Goal: Communication & Community: Answer question/provide support

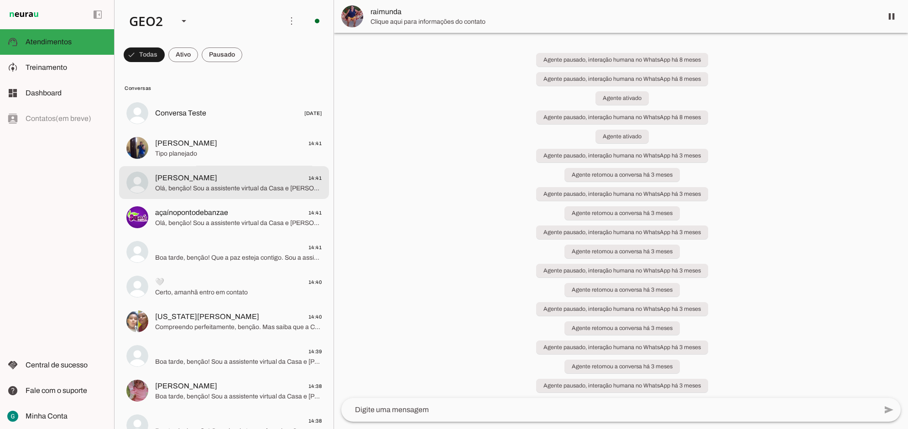
click at [201, 130] on md-item "[PERSON_NAME] 14:41 Olá, benção! Sou a assistente virtual da Casa e [PERSON_NAM…" at bounding box center [224, 113] width 210 height 33
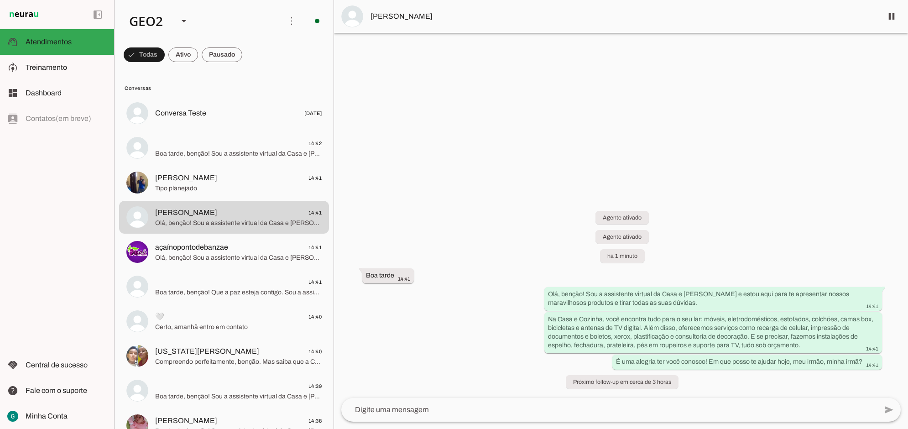
click at [559, 211] on div "Agente ativado Agente ativado há 1 minuto Boa tarde 14:41 Olá, benção! Sou a as…" at bounding box center [621, 294] width 574 height 207
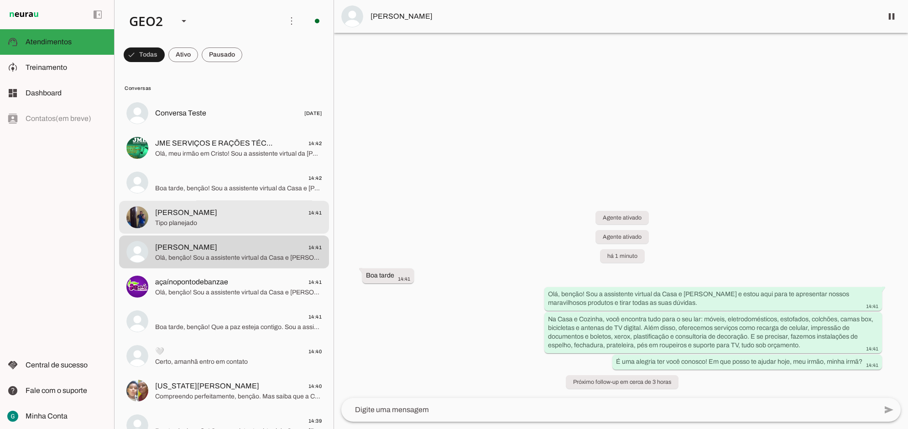
click at [201, 220] on span "Tipo planejado" at bounding box center [238, 222] width 167 height 9
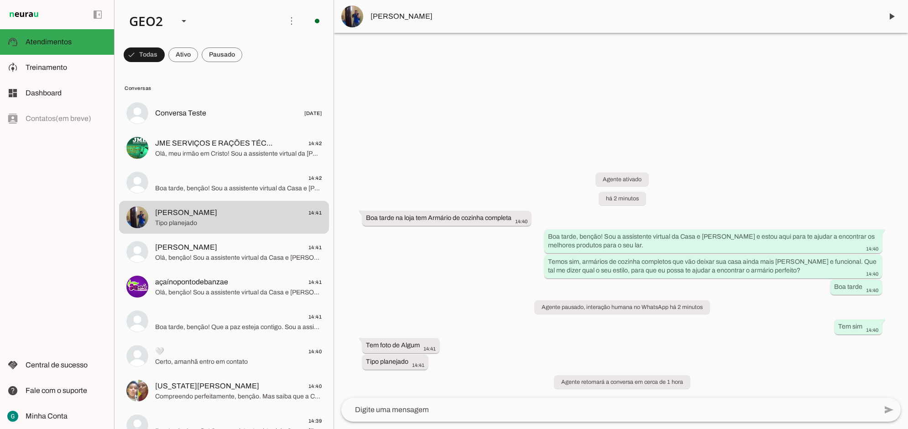
click at [559, 319] on div "Agente ativado há 2 minutos Boa tarde na loja tem Armário de cozinha completa 1…" at bounding box center [621, 275] width 574 height 246
click at [379, 19] on span "[PERSON_NAME]" at bounding box center [623, 16] width 505 height 11
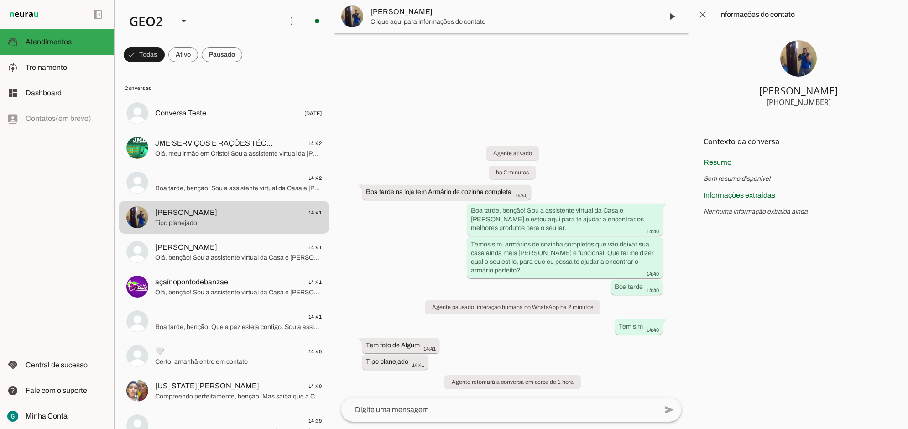
click at [559, 55] on img at bounding box center [799, 58] width 37 height 37
click at [559, 15] on span at bounding box center [703, 15] width 22 height 22
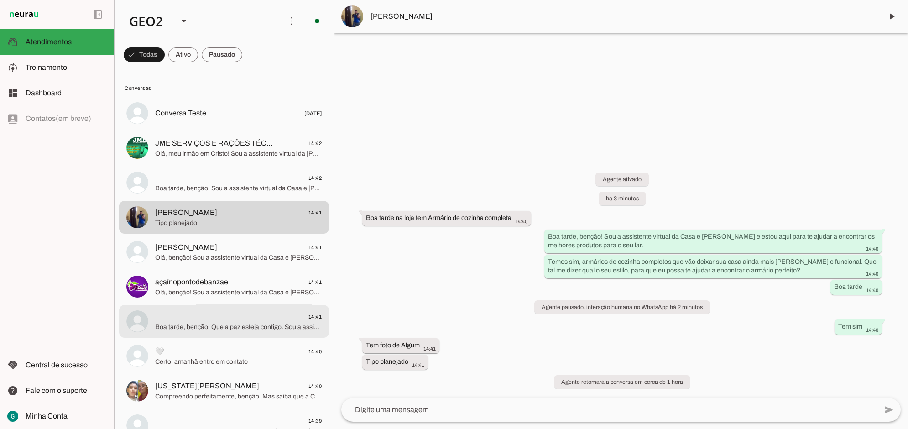
click at [228, 323] on span "Boa tarde, benção! Que a paz esteja contigo. Sou a assistente virtual da Casa e…" at bounding box center [238, 326] width 167 height 9
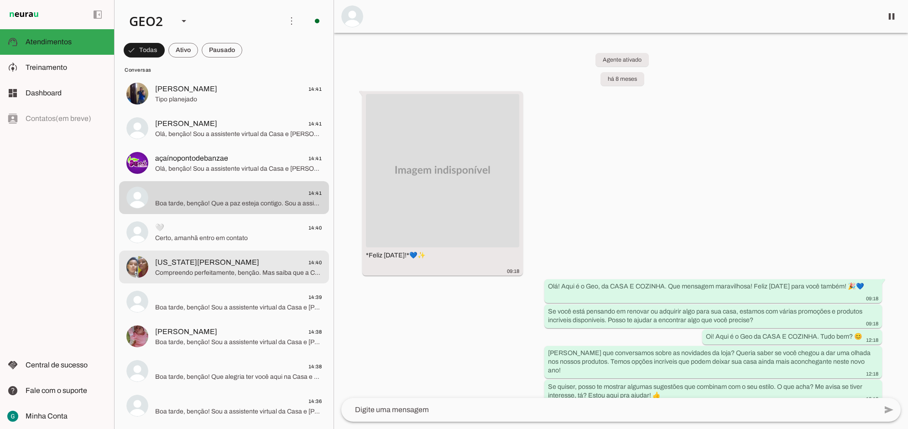
scroll to position [171, 0]
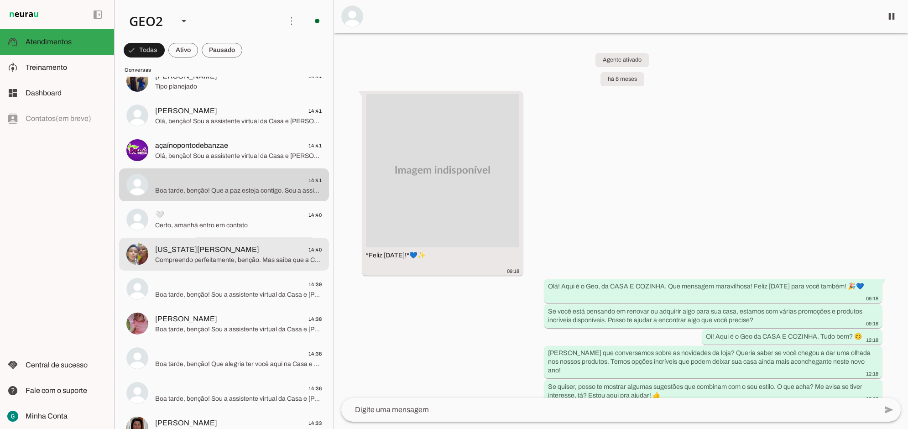
click at [236, 255] on span "Compreendo perfeitamente, benção. Mas saiba que a Casa e Cozinha está sempre de…" at bounding box center [238, 259] width 167 height 9
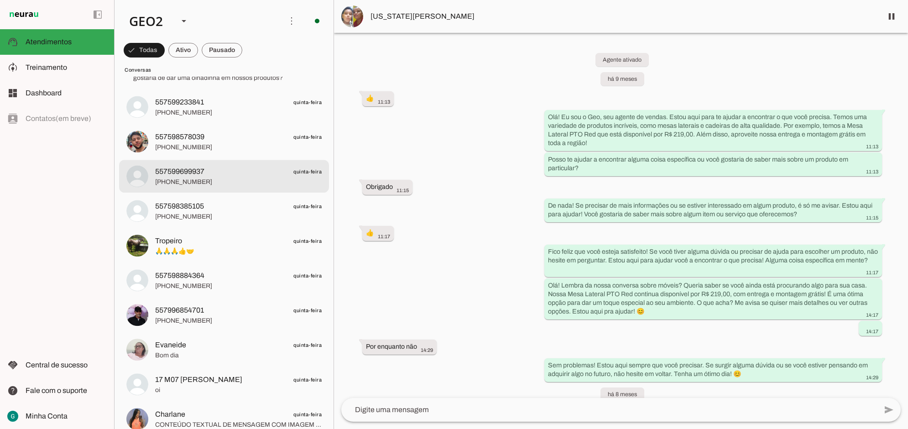
scroll to position [3310, 0]
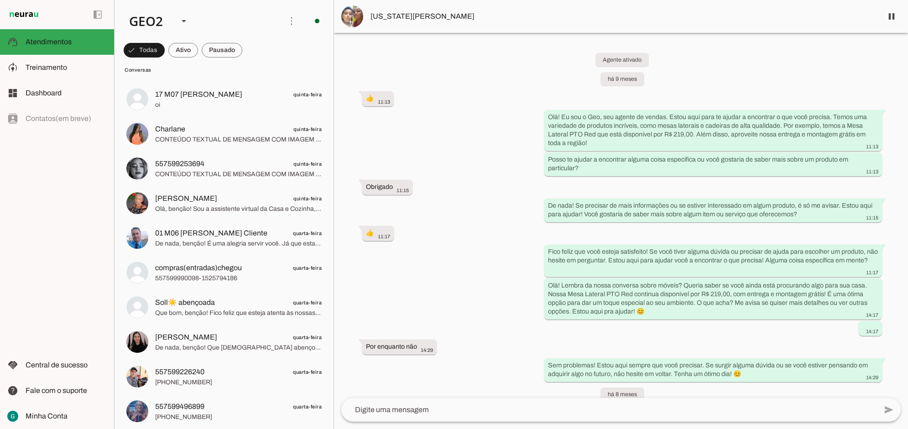
click at [418, 273] on div "Agente ativado há 9 meses 👍 11:13 Olá! Eu sou o Geo, seu agente de vendas. Esto…" at bounding box center [621, 215] width 574 height 365
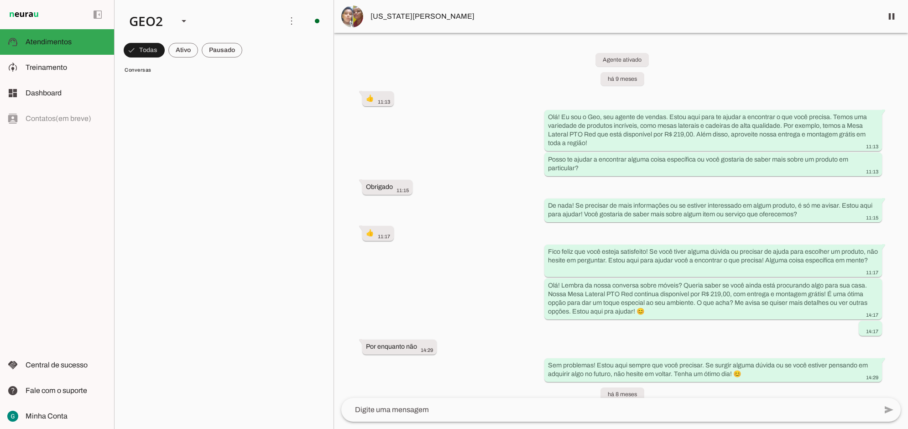
scroll to position [0, 0]
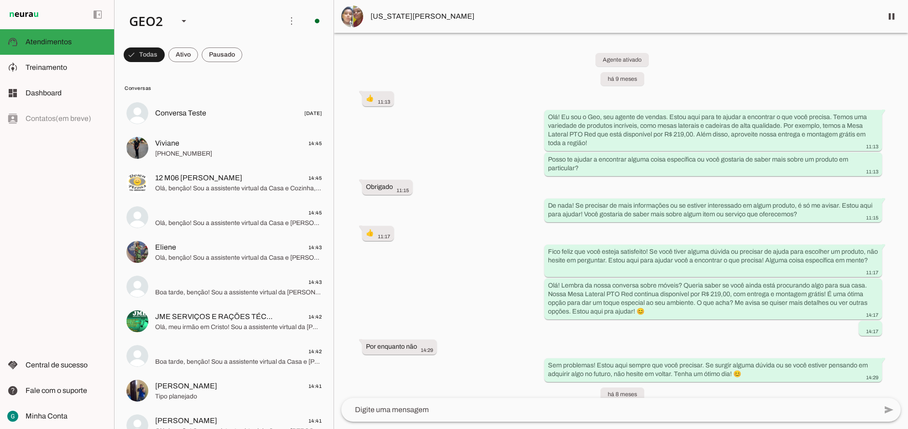
click at [450, 158] on div "Agente ativado há 9 meses 👍 11:13 Olá! Eu sou o Geo, seu agente de vendas. Esto…" at bounding box center [621, 215] width 574 height 365
click at [382, 14] on span "[US_STATE][PERSON_NAME]" at bounding box center [623, 16] width 505 height 11
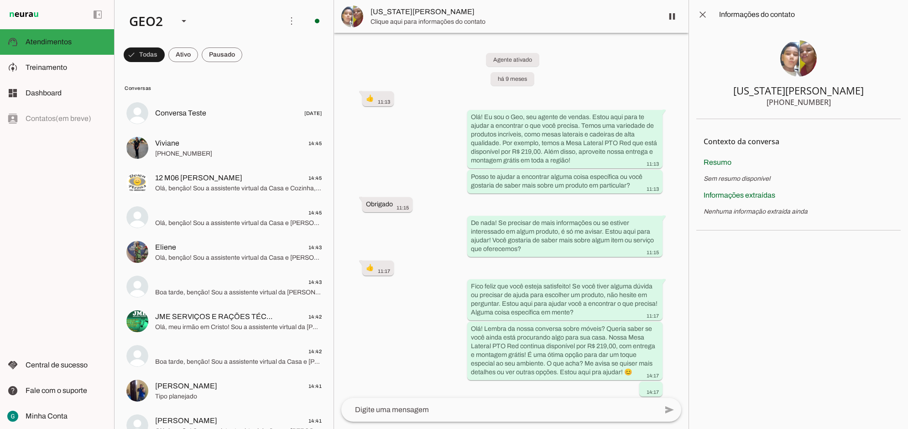
click at [559, 55] on img at bounding box center [799, 58] width 37 height 37
click at [428, 13] on span "[US_STATE][PERSON_NAME]" at bounding box center [513, 16] width 285 height 11
click at [350, 8] on img at bounding box center [352, 16] width 22 height 22
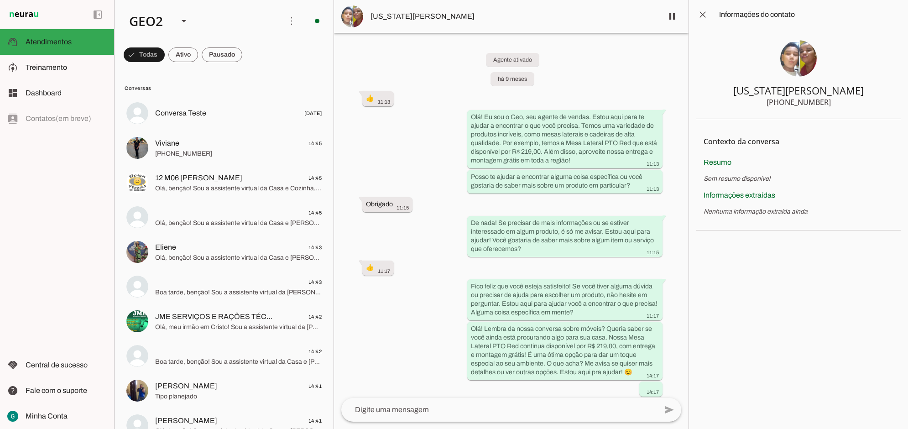
click at [559, 53] on div "Agente ativado há 9 meses 👍 11:13 Olá! Eu sou o Geo, seu agente de vendas. Esto…" at bounding box center [511, 215] width 355 height 365
click at [559, 14] on span at bounding box center [703, 15] width 22 height 22
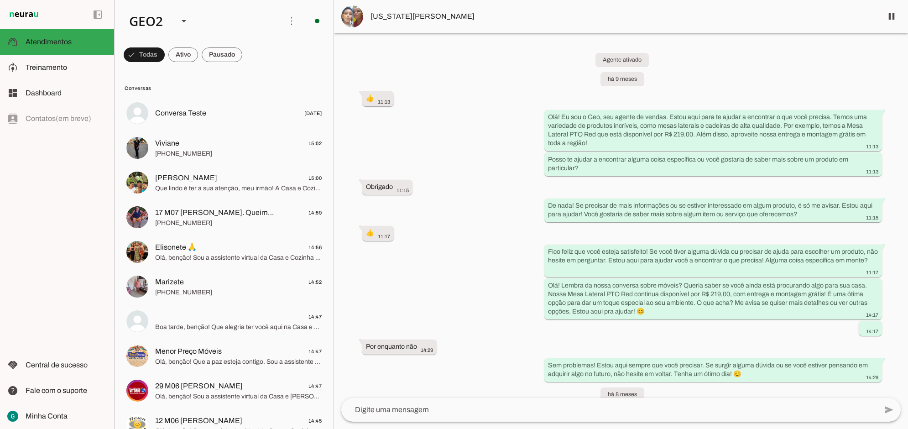
click at [451, 259] on div "Agente ativado há 9 meses 👍 11:13 Olá! Eu sou o Geo, seu agente de vendas. Esto…" at bounding box center [621, 215] width 574 height 365
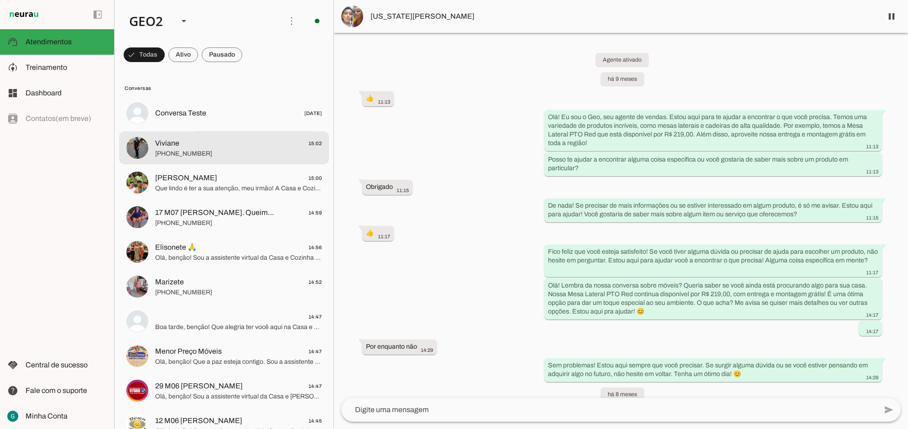
click at [166, 150] on span "[PHONE_NUMBER]" at bounding box center [238, 153] width 167 height 9
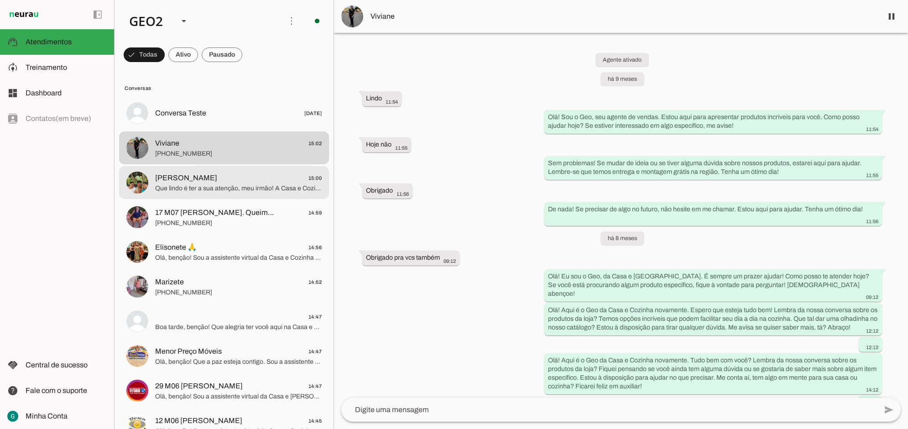
click at [181, 184] on span "Que lindo é ter a sua atenção, meu irmão! A Casa e Cozinha está aqui para te se…" at bounding box center [238, 188] width 167 height 9
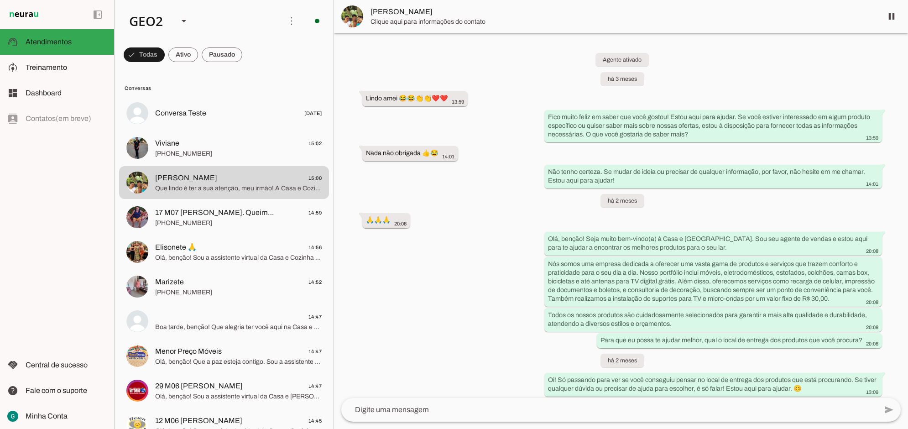
click at [500, 280] on div "Agente ativado há 3 meses [PERSON_NAME] 😂😂👏👏❤️❤️ 13:59 Fico muito feliz em sabe…" at bounding box center [621, 215] width 574 height 365
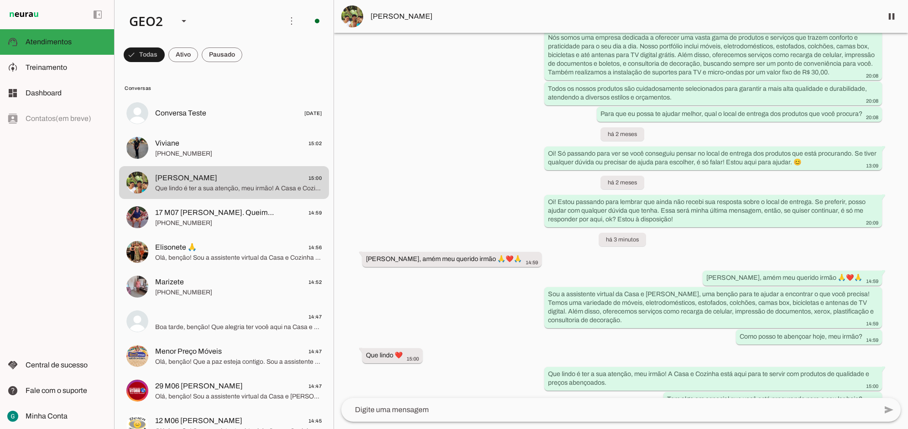
scroll to position [228, 0]
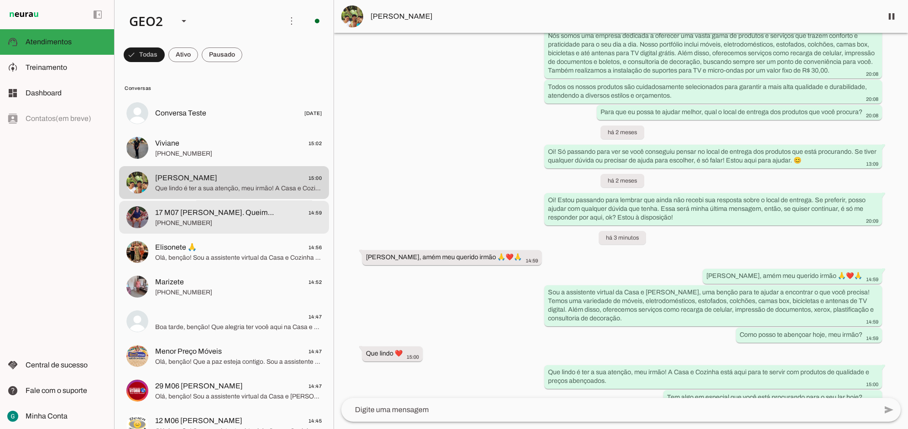
click at [201, 120] on div at bounding box center [238, 113] width 167 height 13
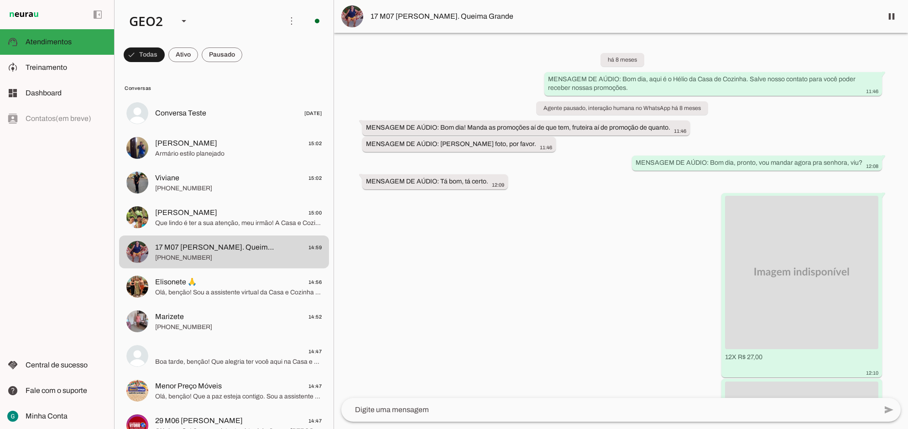
click at [551, 314] on div "há 8 meses MENSAGEM DE AÚDIO: Bom dia, aqui é o Hélio da Casa de Cozinha. Salve…" at bounding box center [621, 215] width 574 height 365
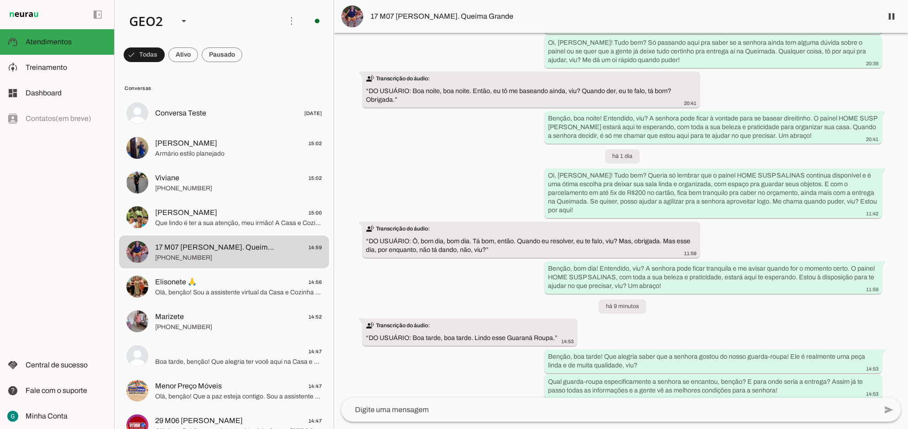
scroll to position [11731, 0]
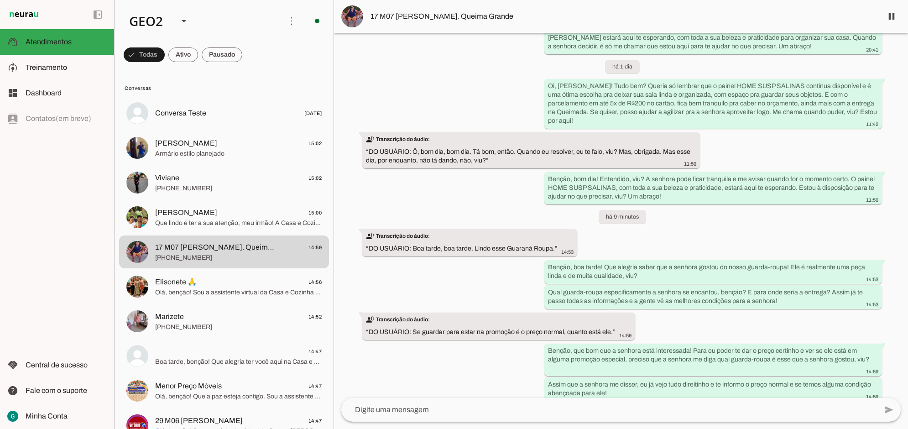
click at [559, 333] on div "há 8 meses MENSAGEM DE AÚDIO: Bom dia, aqui é o Hélio da Casa de Cozinha. Salve…" at bounding box center [621, 215] width 574 height 365
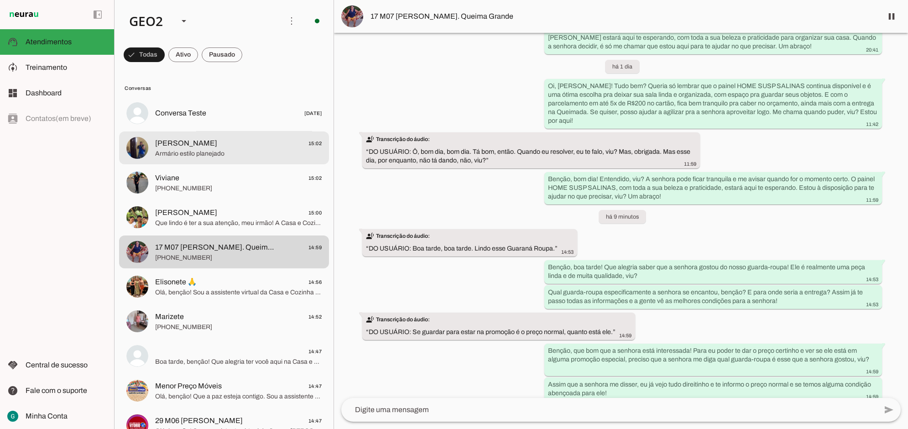
click at [204, 144] on span "[PERSON_NAME]" at bounding box center [186, 143] width 62 height 11
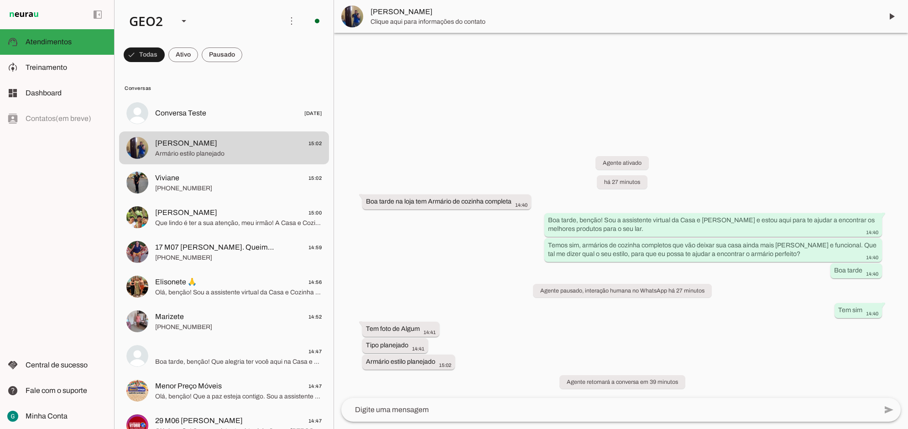
click at [559, 115] on div at bounding box center [621, 214] width 574 height 429
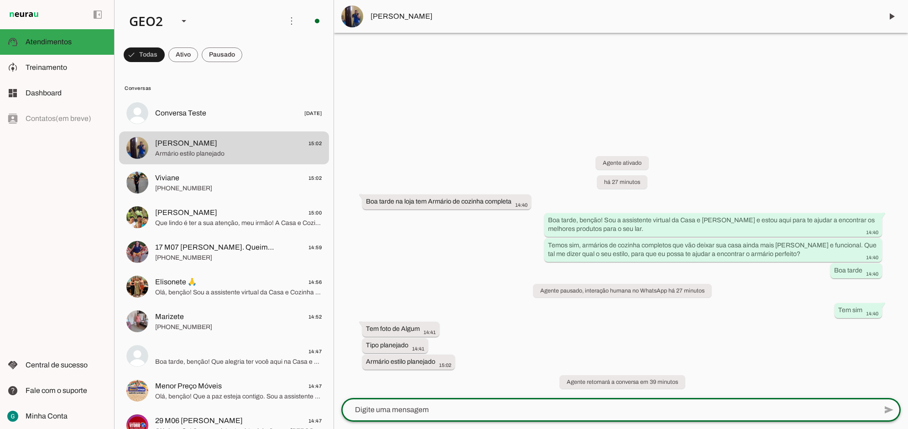
click at [395, 333] on textarea at bounding box center [609, 409] width 536 height 11
click at [373, 333] on textarea at bounding box center [609, 409] width 536 height 11
click at [559, 333] on span "send" at bounding box center [890, 409] width 11 height 11
click at [539, 330] on div "Agente ativado há 28 minutos Boa tarde na loja tem Armário de cozinha completa …" at bounding box center [621, 267] width 574 height 262
click at [417, 333] on textarea at bounding box center [609, 409] width 536 height 11
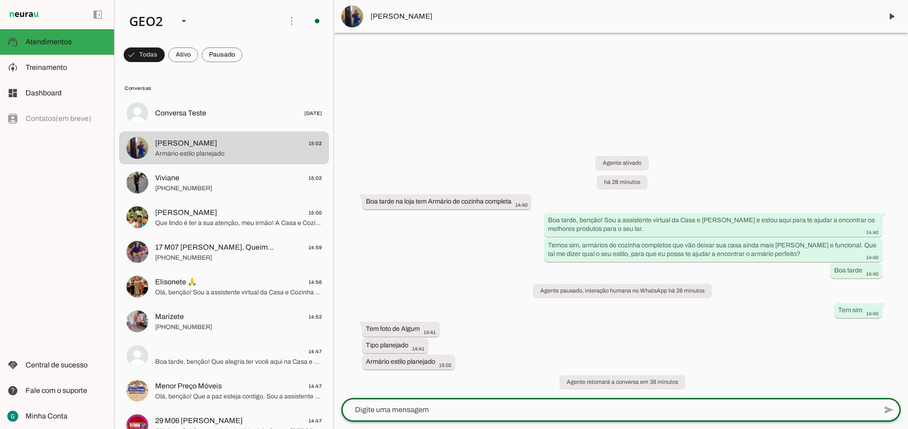
click at [452, 323] on div "Agente ativado há 28 minutos Boa tarde na loja tem Armário de cozinha completa …" at bounding box center [621, 267] width 574 height 262
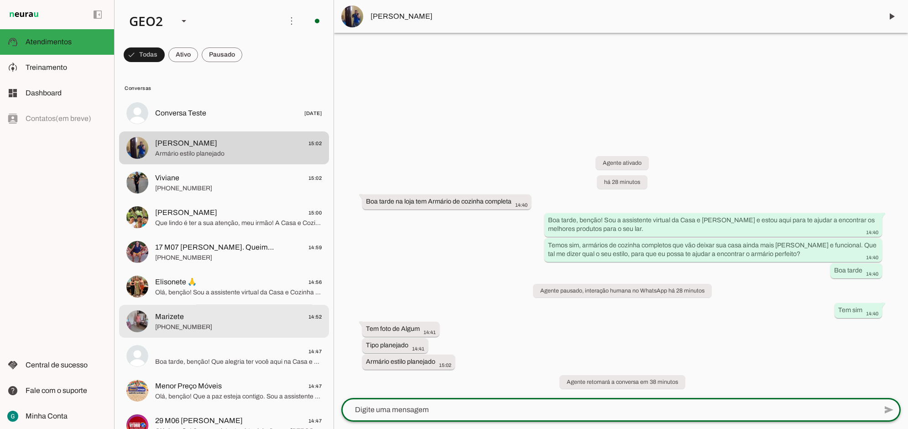
click at [258, 327] on span "[PHONE_NUMBER]" at bounding box center [238, 326] width 167 height 9
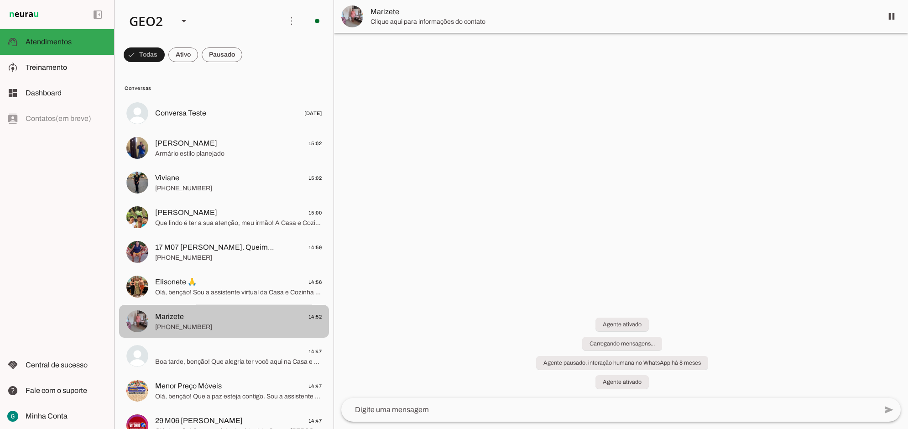
click at [459, 313] on div "Agente ativado Carregando mensagens... Agente pausado, interação humana no What…" at bounding box center [621, 348] width 574 height 100
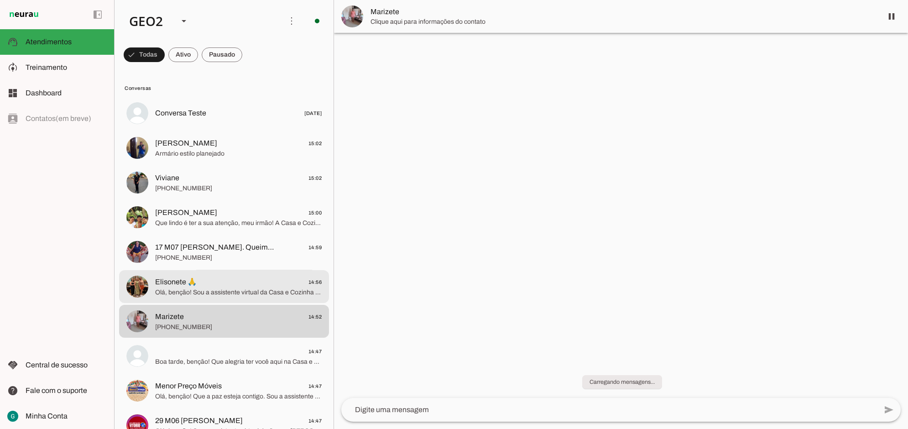
click at [209, 284] on span "Elisonete 🙏 14:56" at bounding box center [238, 281] width 167 height 11
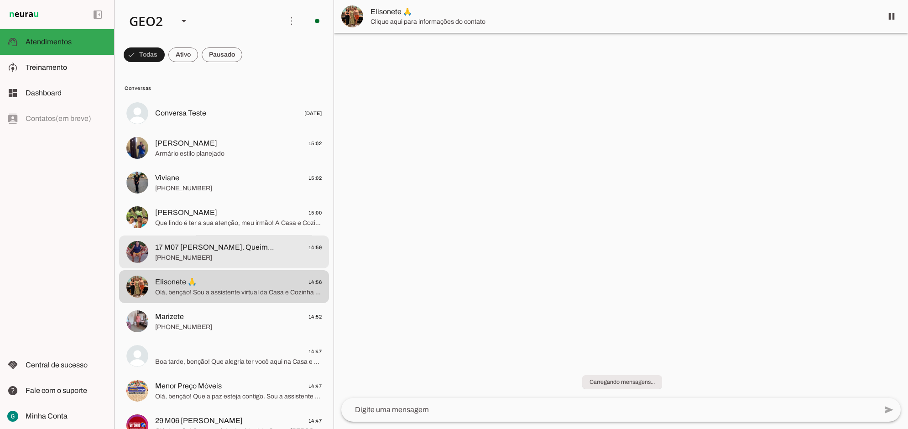
click at [209, 249] on span "17 M07 [PERSON_NAME]. Queima Grande" at bounding box center [215, 247] width 120 height 11
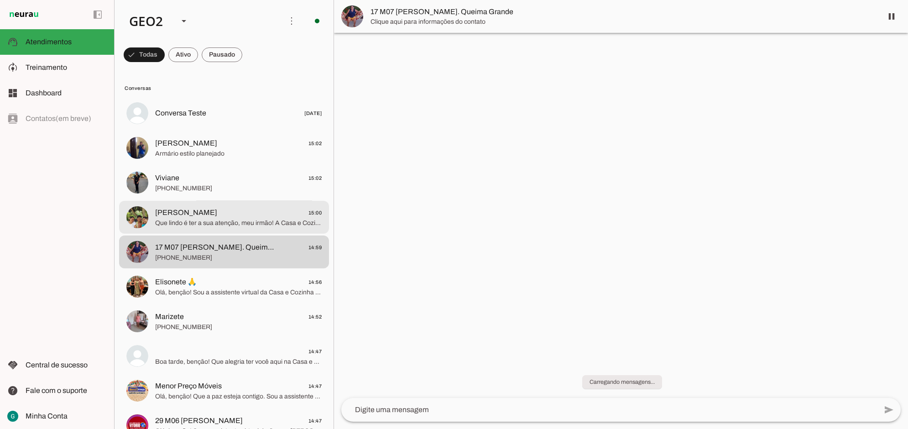
click at [195, 208] on span "[PERSON_NAME]" at bounding box center [186, 212] width 62 height 11
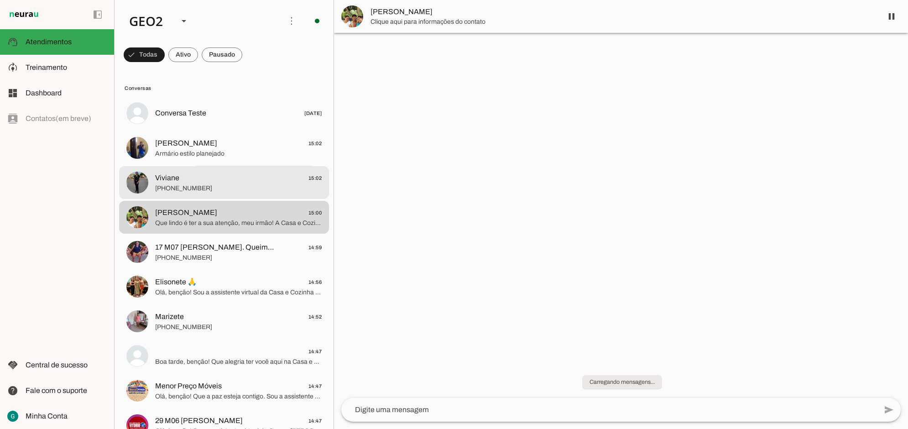
click at [194, 184] on span "[PHONE_NUMBER]" at bounding box center [238, 188] width 167 height 9
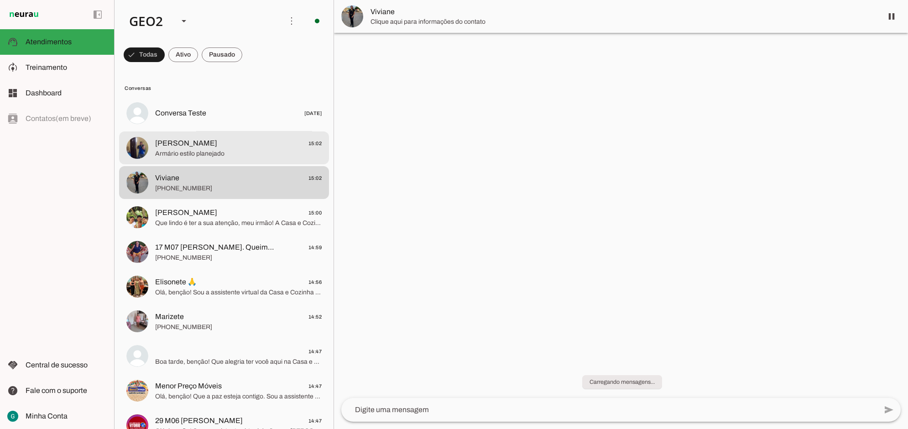
click at [197, 152] on span "Armário estilo planejado" at bounding box center [238, 153] width 167 height 9
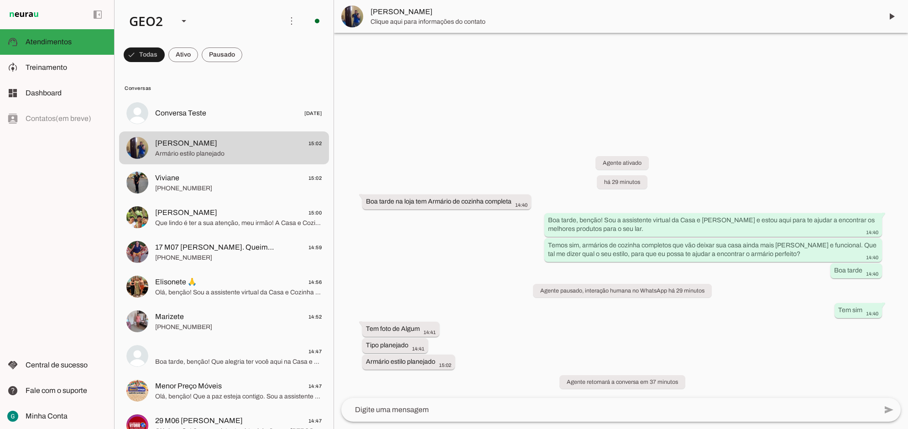
click at [559, 333] on div "Agente ativado há 29 minutos Boa tarde na loja tem Armário de cozinha completa …" at bounding box center [621, 267] width 574 height 262
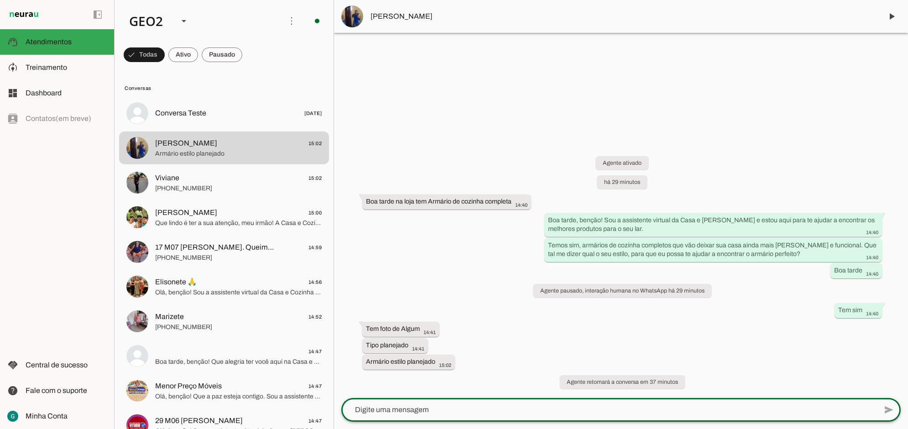
click at [421, 333] on textarea at bounding box center [609, 409] width 536 height 11
click at [389, 17] on span "[PERSON_NAME]" at bounding box center [623, 16] width 505 height 11
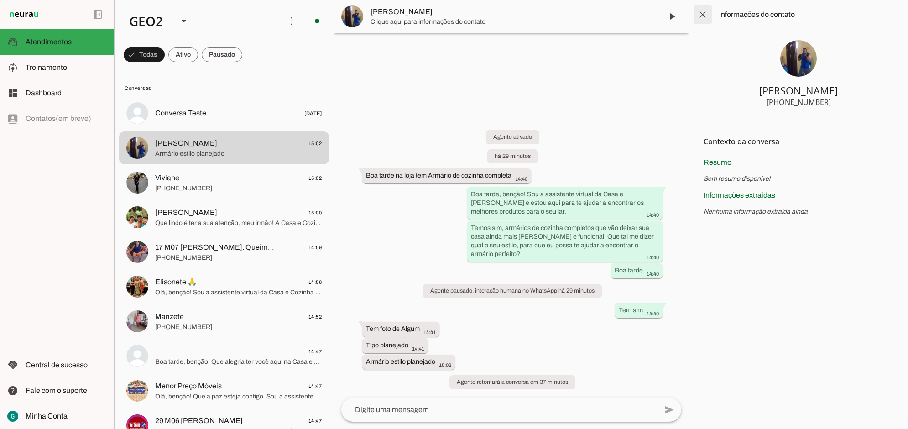
click at [559, 19] on span at bounding box center [703, 15] width 22 height 22
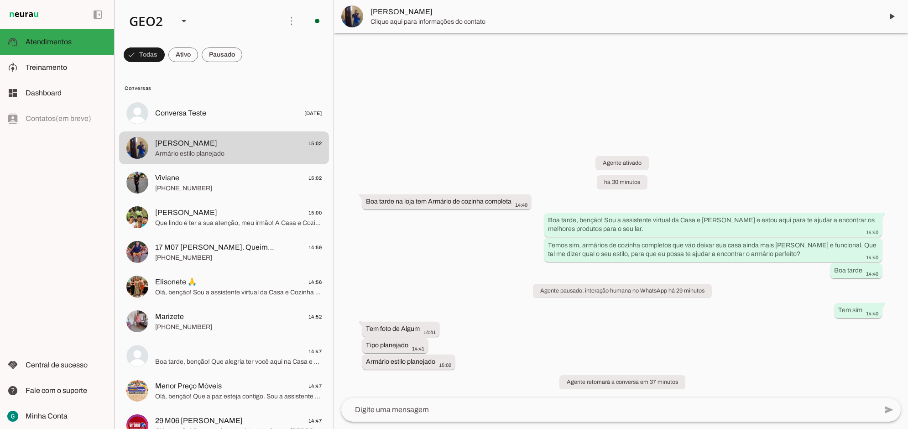
click at [559, 333] on div "Agente ativado há 30 minutos Boa tarde na loja tem Armário de cozinha completa …" at bounding box center [621, 267] width 574 height 262
click at [559, 333] on span "send" at bounding box center [890, 409] width 11 height 11
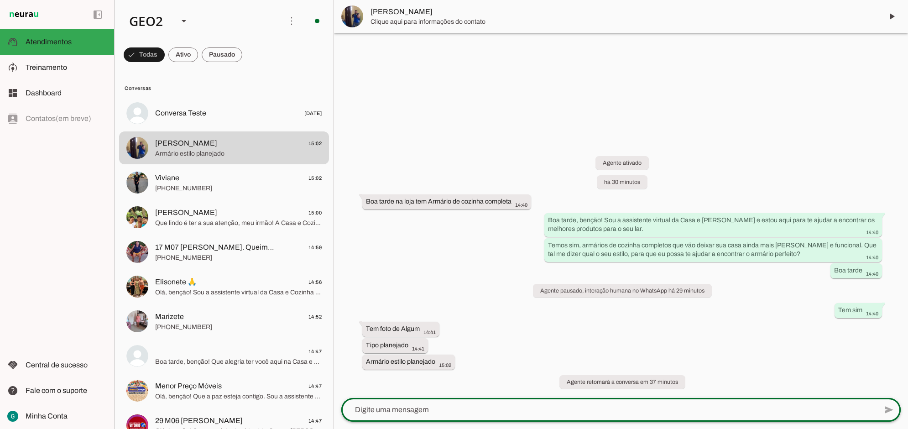
click at [559, 333] on div "send" at bounding box center [890, 410] width 22 height 24
click at [559, 333] on div "Agente ativado há 30 minutos Boa tarde na loja tem Armário de cozinha completa …" at bounding box center [621, 267] width 574 height 262
click at [454, 264] on div "Agente ativado há 30 minutos Boa tarde na loja tem Armário de cozinha completa …" at bounding box center [621, 267] width 574 height 262
click at [431, 333] on div "Agente ativado há 30 minutos Boa tarde na loja tem Armário de cozinha completa …" at bounding box center [621, 267] width 574 height 262
